Goal: Task Accomplishment & Management: Manage account settings

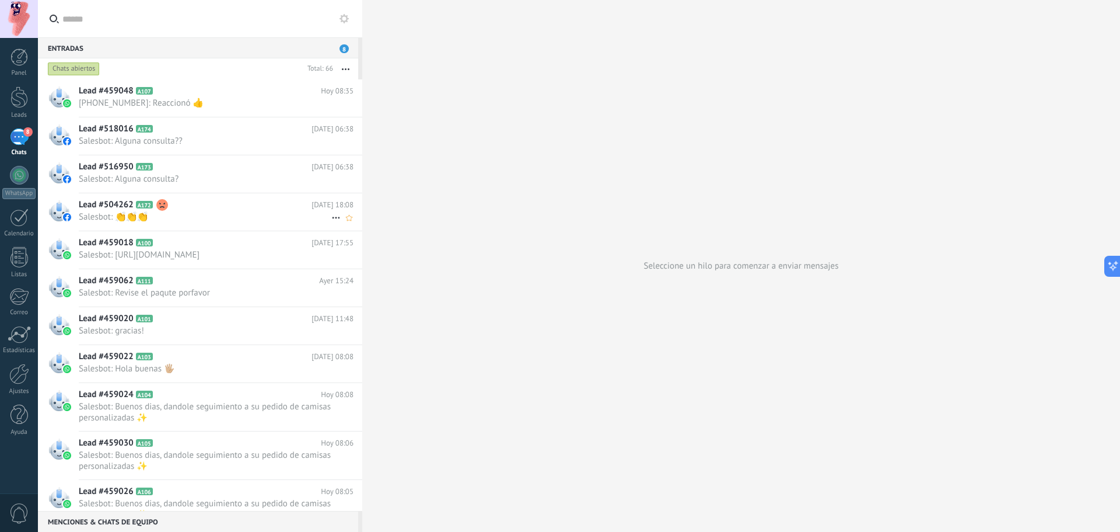
click at [227, 206] on h2 "Lead #504262 A172" at bounding box center [195, 205] width 233 height 12
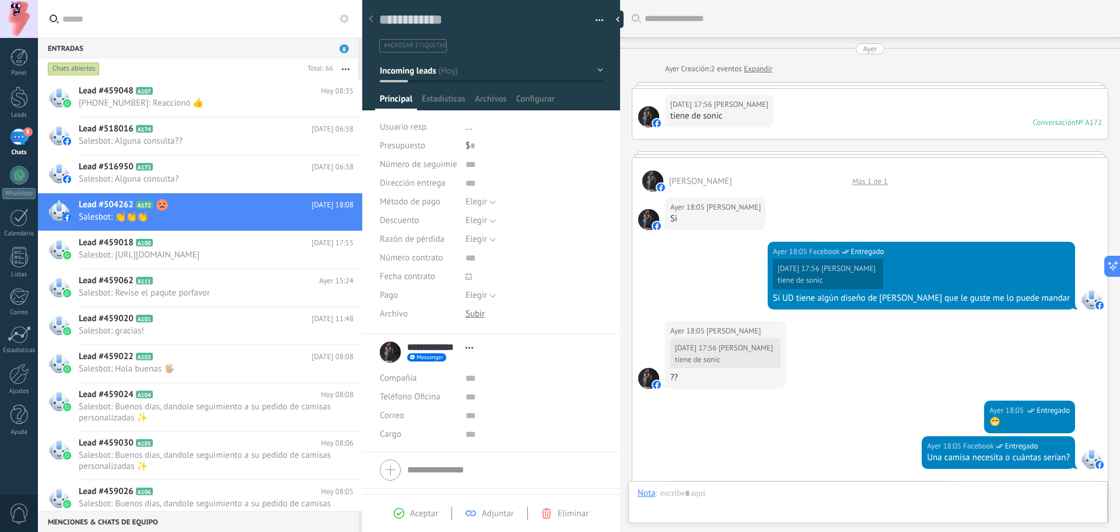
scroll to position [370, 0]
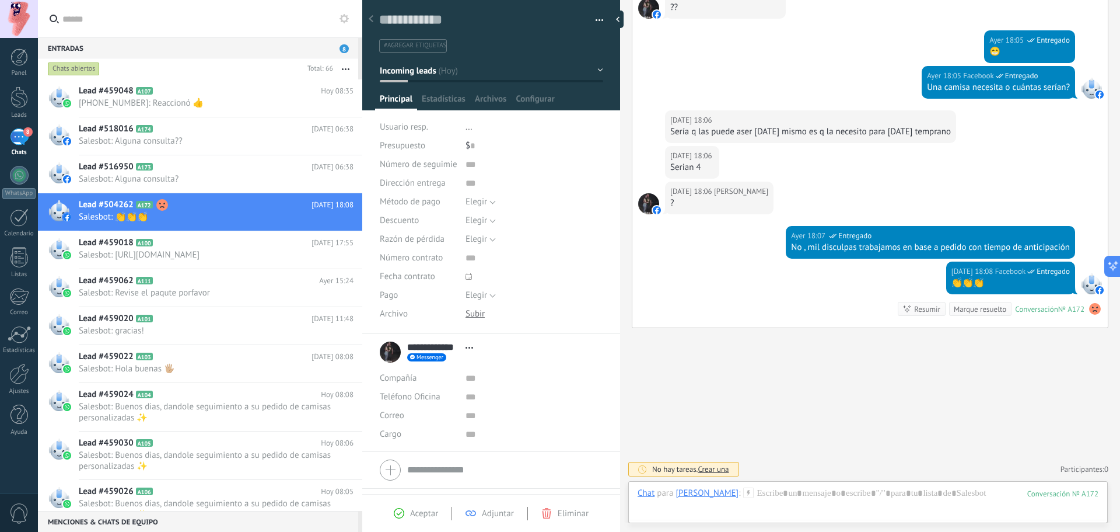
click at [1092, 308] on use at bounding box center [1095, 309] width 12 height 12
click at [991, 359] on div "Buscar Carga más [DATE] [DATE] Creación: 2 eventos Expandir [DATE] 17:56 [PERSO…" at bounding box center [870, 80] width 500 height 901
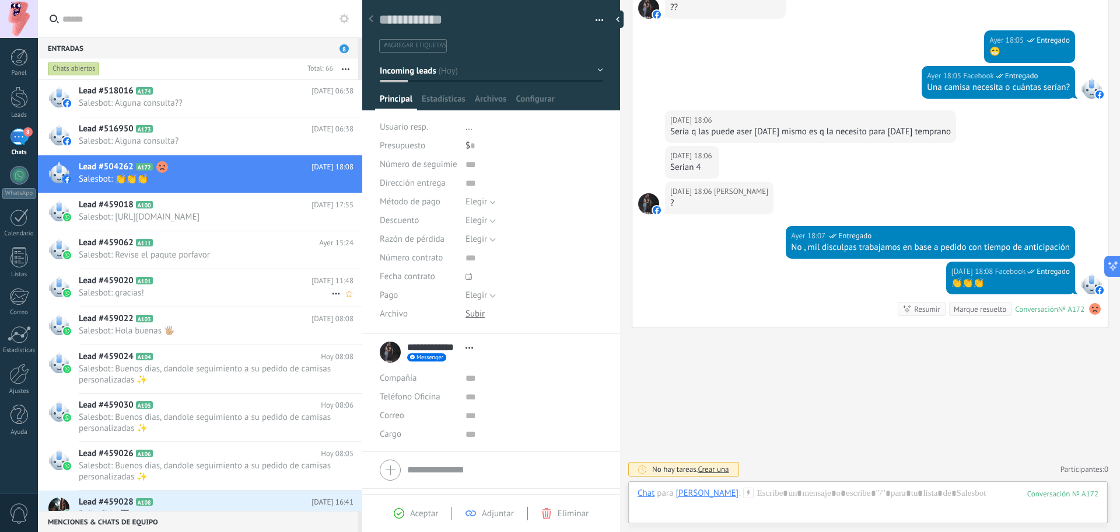
scroll to position [59, 0]
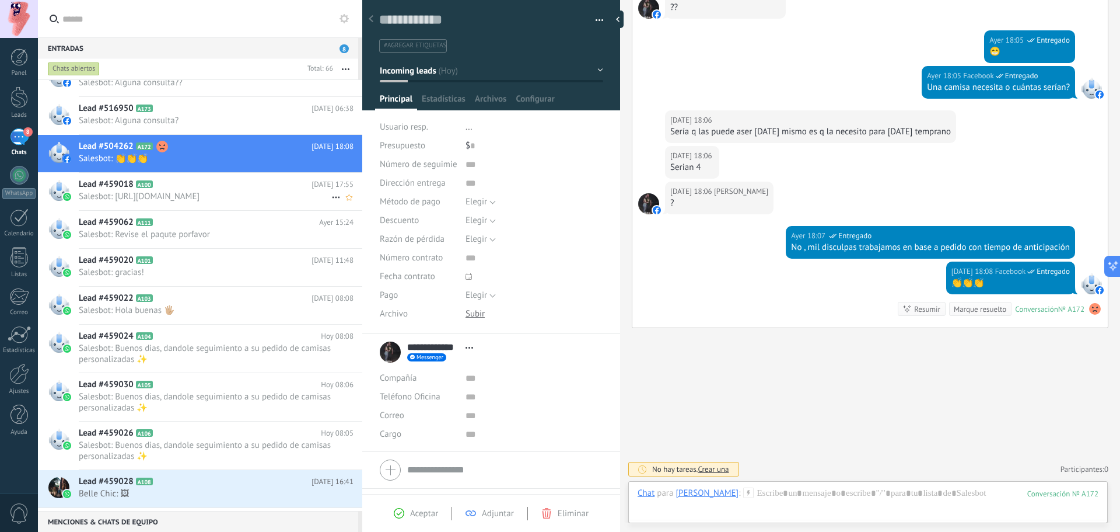
click at [207, 197] on span "Salesbot: [URL][DOMAIN_NAME]" at bounding box center [205, 196] width 253 height 11
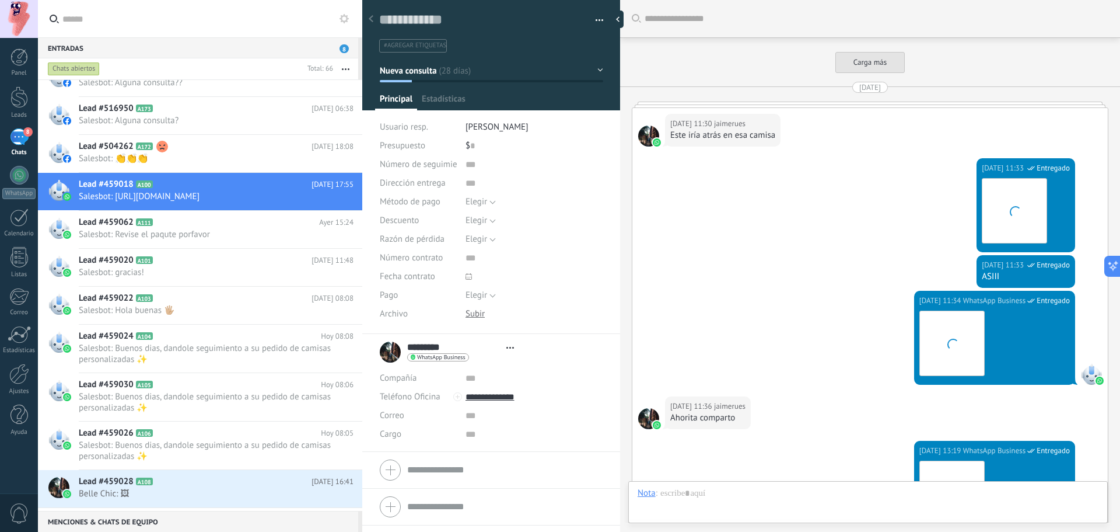
type textarea "**********"
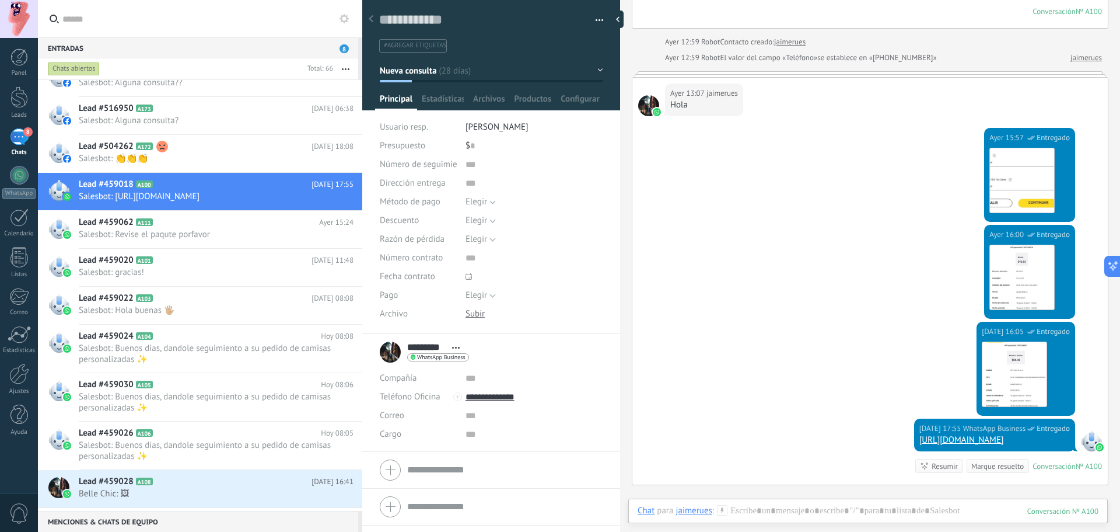
scroll to position [3845, 0]
